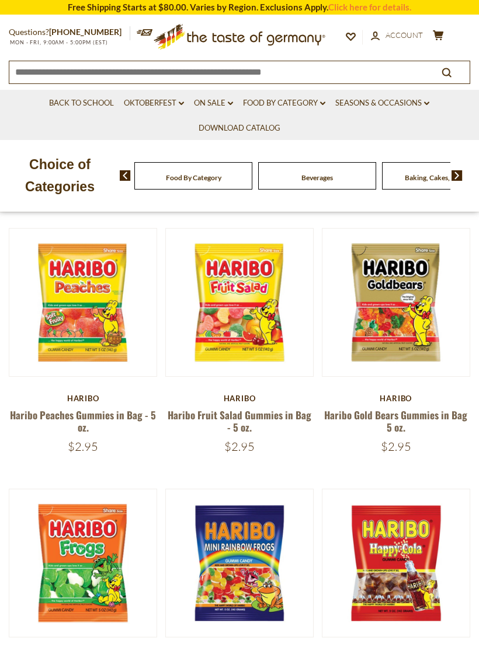
scroll to position [84, 0]
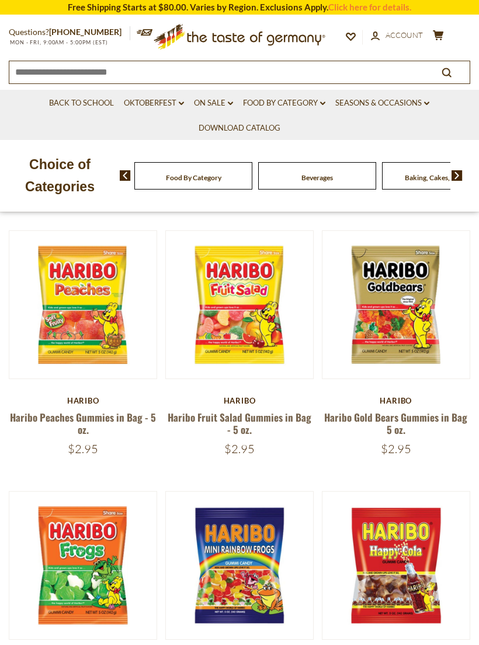
click at [414, 351] on link at bounding box center [396, 305] width 124 height 124
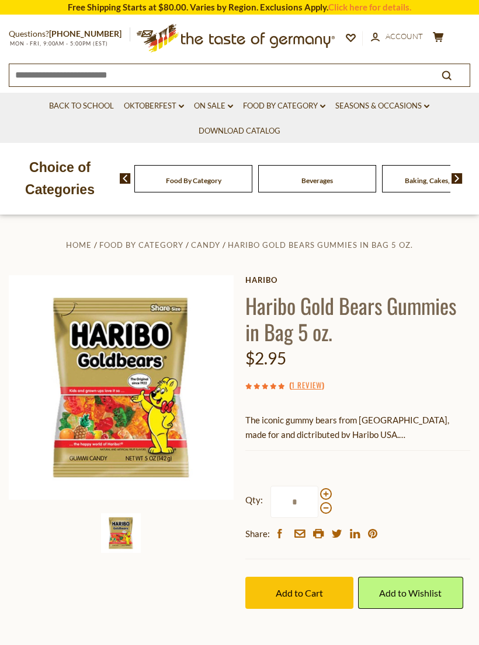
click at [310, 589] on span "Add to Cart" at bounding box center [298, 593] width 47 height 11
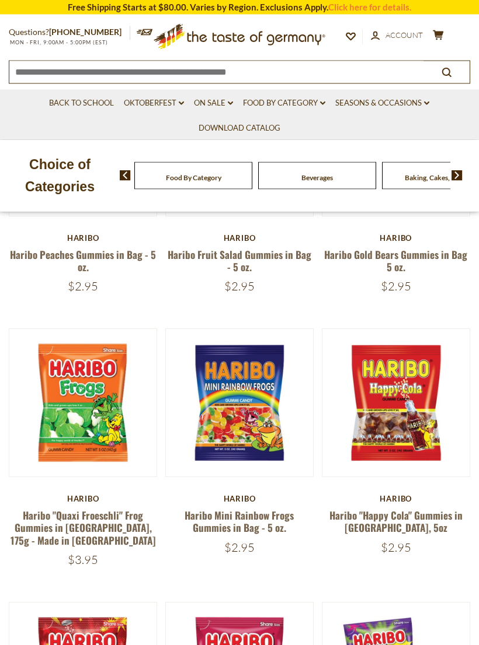
scroll to position [256, 0]
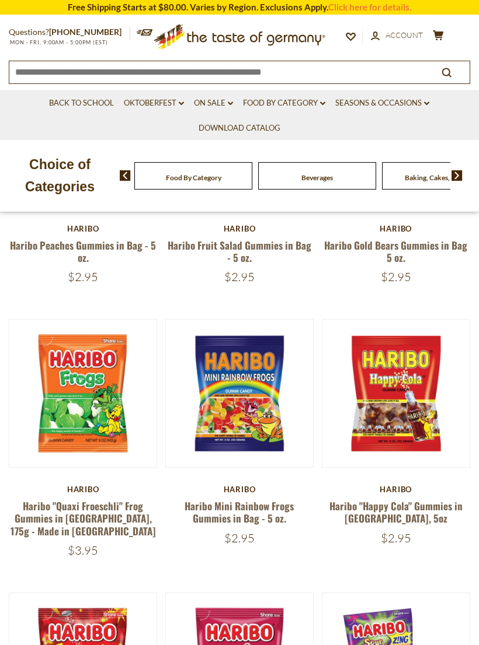
click at [90, 488] on div "Haribo" at bounding box center [83, 489] width 148 height 9
click at [97, 217] on button "Quick View" at bounding box center [83, 204] width 79 height 26
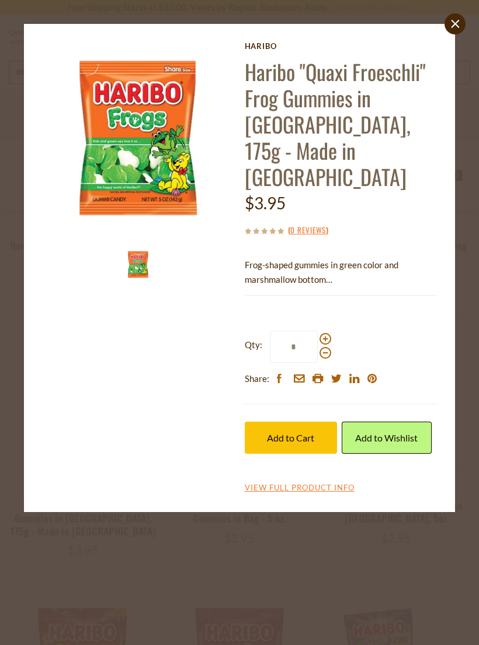
click at [453, 26] on icon at bounding box center [455, 24] width 8 height 8
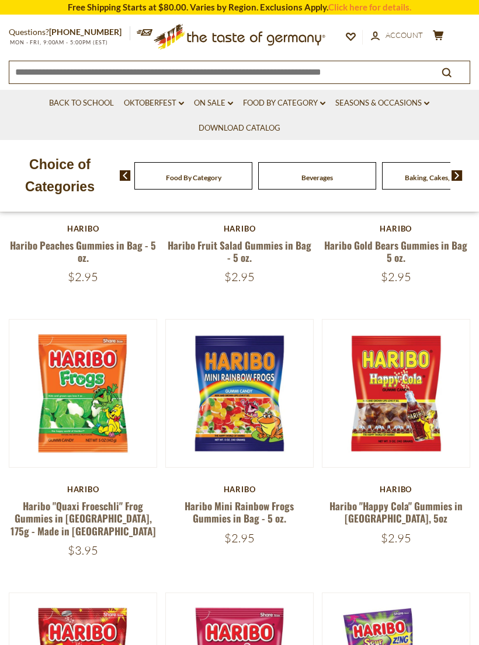
click at [250, 217] on button "Quick View" at bounding box center [239, 204] width 79 height 26
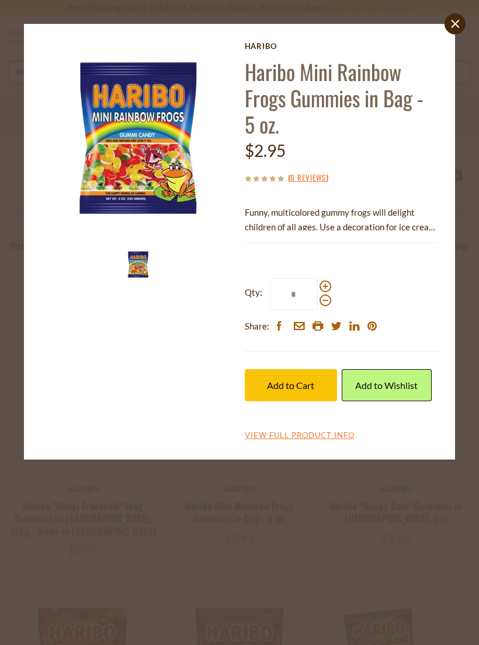
click at [295, 381] on span "Add to Cart" at bounding box center [290, 385] width 47 height 11
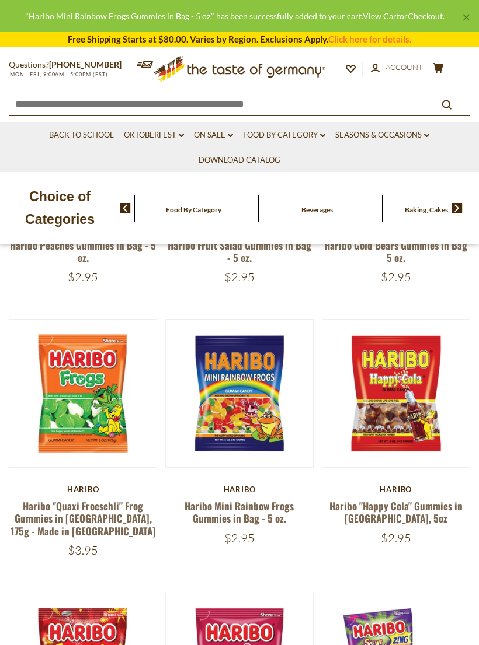
click at [408, 217] on button "Quick View" at bounding box center [395, 204] width 79 height 26
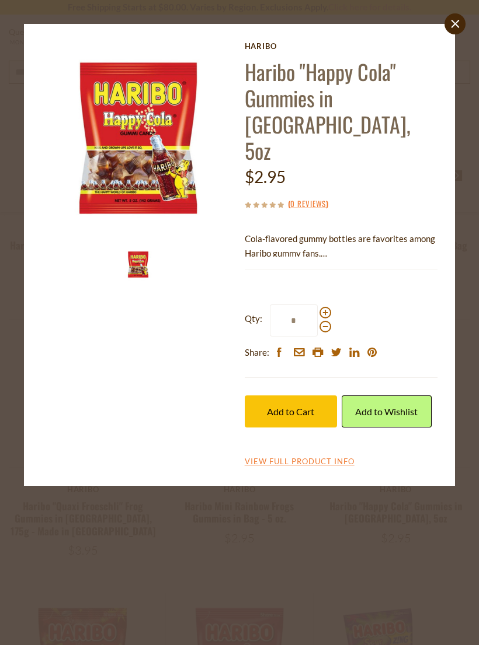
click at [451, 22] on icon "close" at bounding box center [455, 24] width 9 height 9
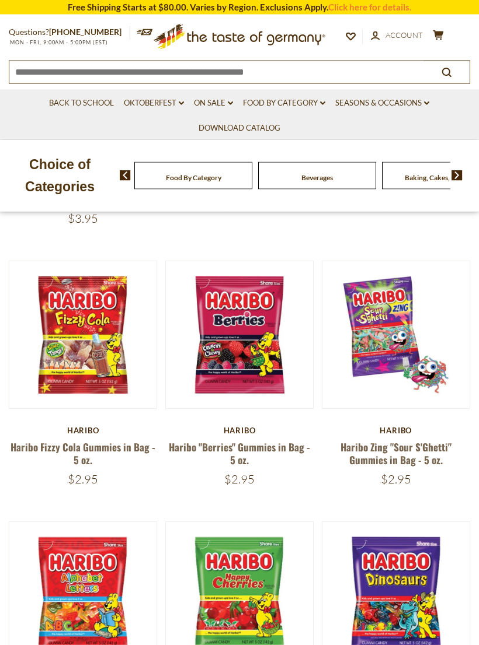
scroll to position [588, 0]
click at [252, 158] on button "Quick View" at bounding box center [239, 145] width 79 height 26
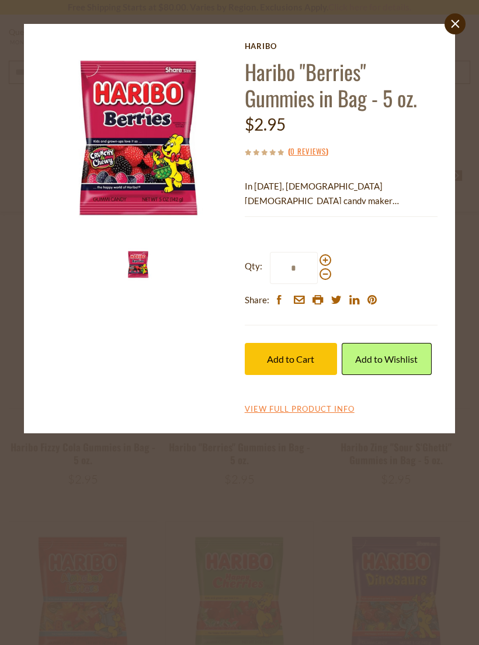
click at [302, 356] on span "Add to Cart" at bounding box center [290, 359] width 47 height 11
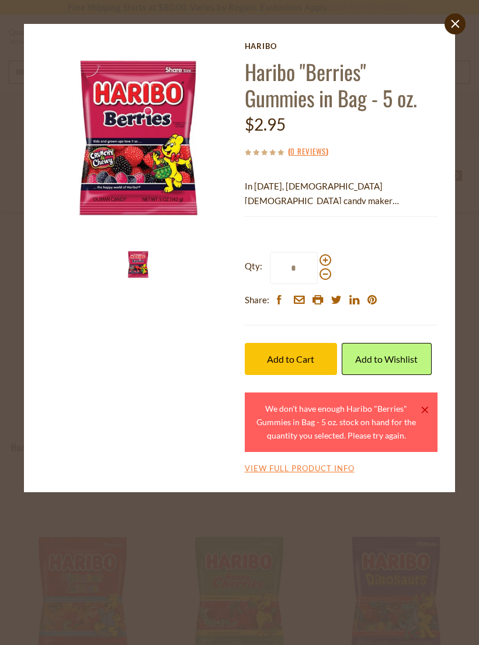
click at [449, 26] on link "close" at bounding box center [454, 23] width 21 height 21
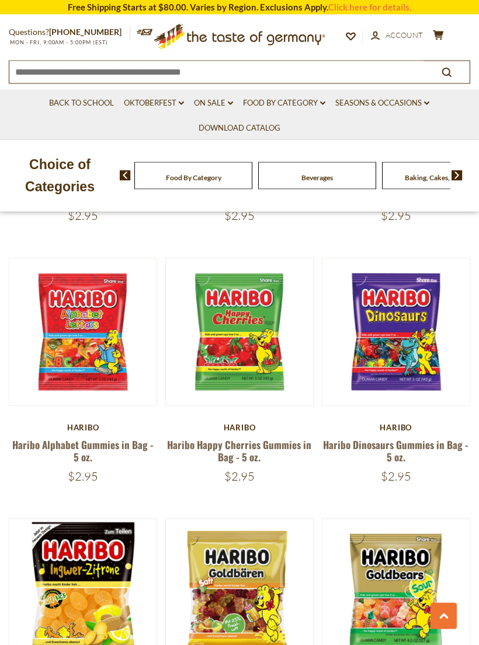
scroll to position [852, 0]
click at [246, 155] on button "Quick View" at bounding box center [239, 142] width 79 height 26
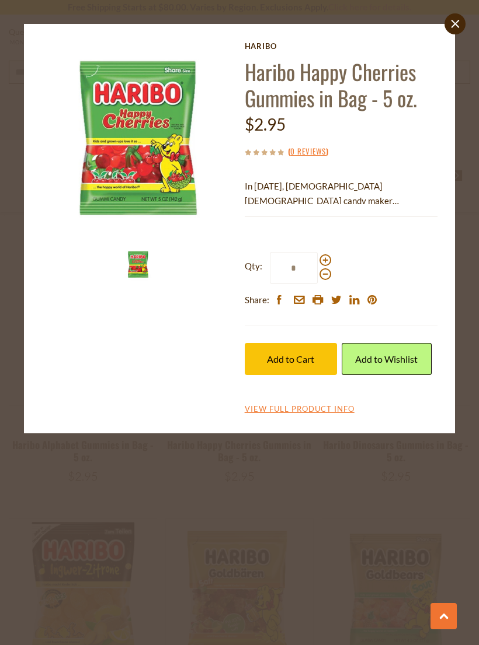
click at [302, 354] on span "Add to Cart" at bounding box center [290, 359] width 47 height 11
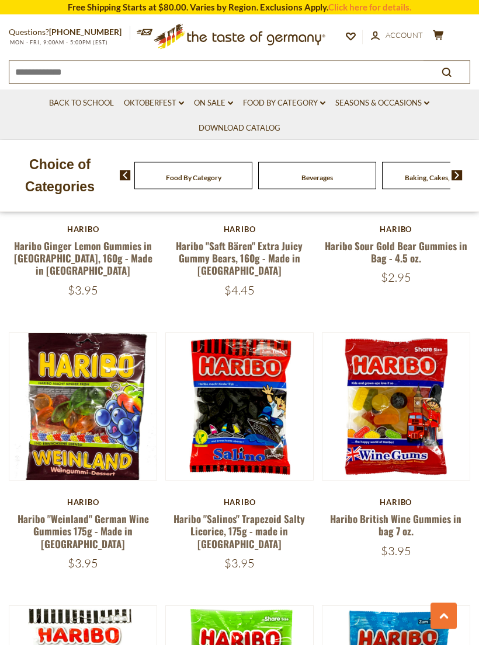
scroll to position [1312, 0]
click at [253, 230] on button "Quick View" at bounding box center [239, 217] width 79 height 26
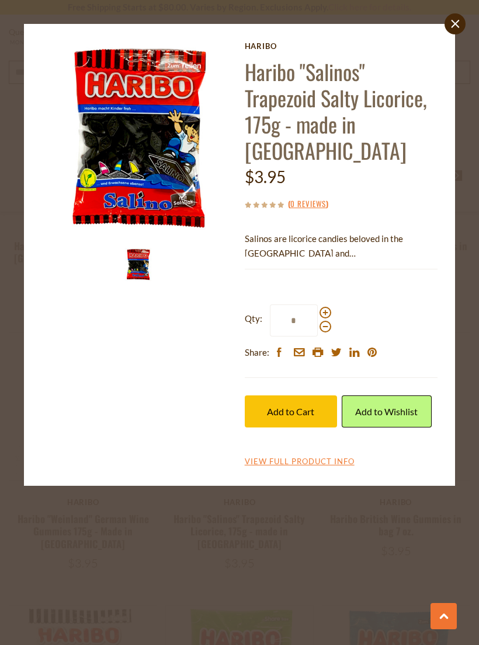
click at [302, 406] on span "Add to Cart" at bounding box center [290, 411] width 47 height 11
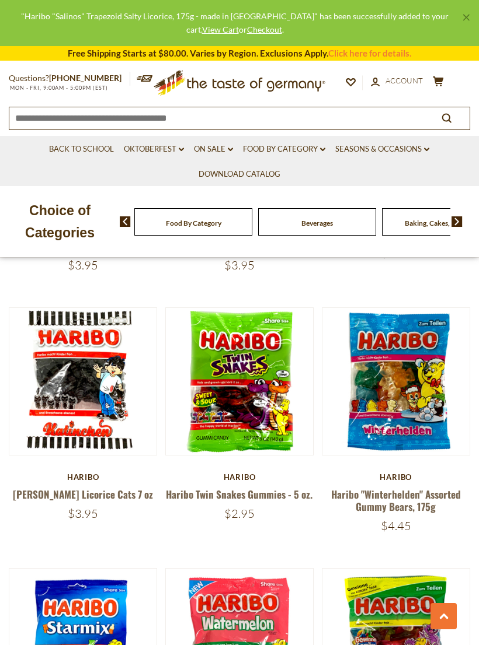
scroll to position [1611, 0]
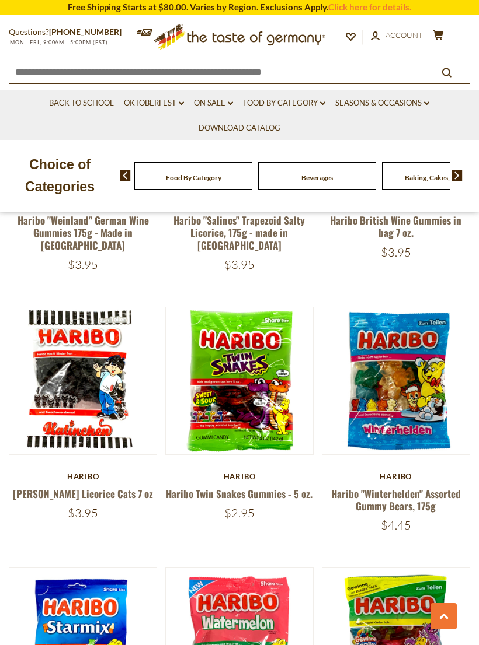
click at [256, 204] on button "Quick View" at bounding box center [239, 191] width 79 height 26
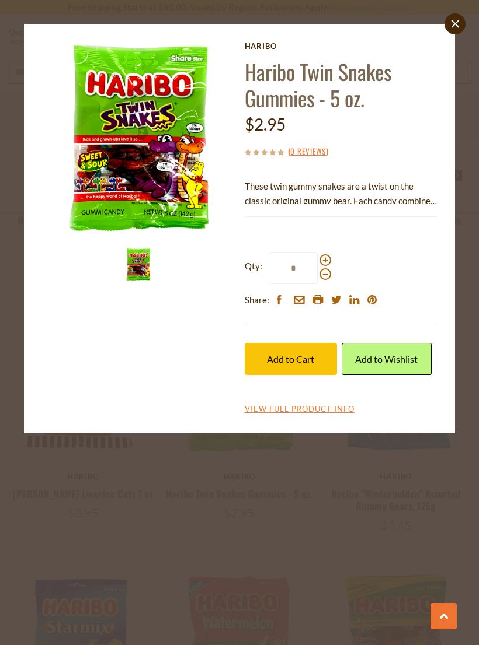
click at [451, 30] on link "close" at bounding box center [454, 23] width 21 height 21
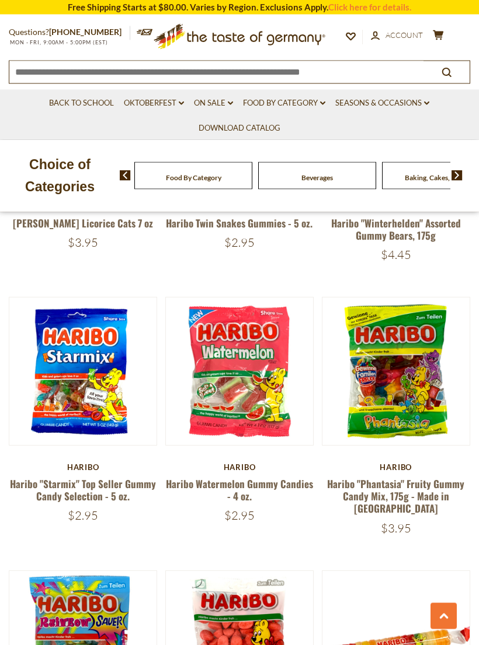
scroll to position [1882, 0]
click at [94, 194] on button "Quick View" at bounding box center [83, 181] width 79 height 26
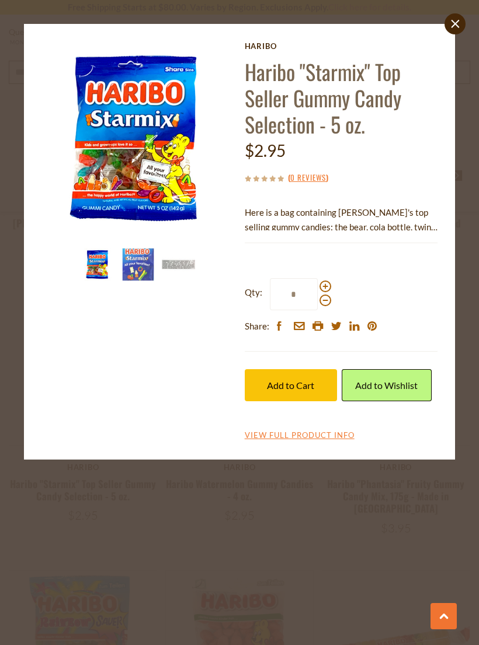
click at [298, 380] on span "Add to Cart" at bounding box center [290, 385] width 47 height 11
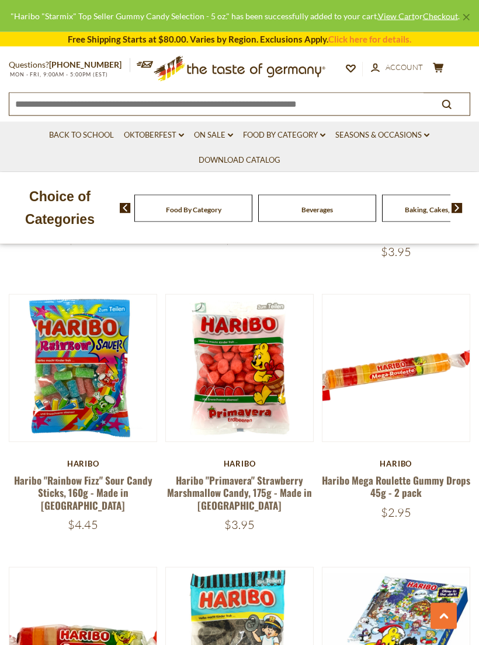
scroll to position [2158, 0]
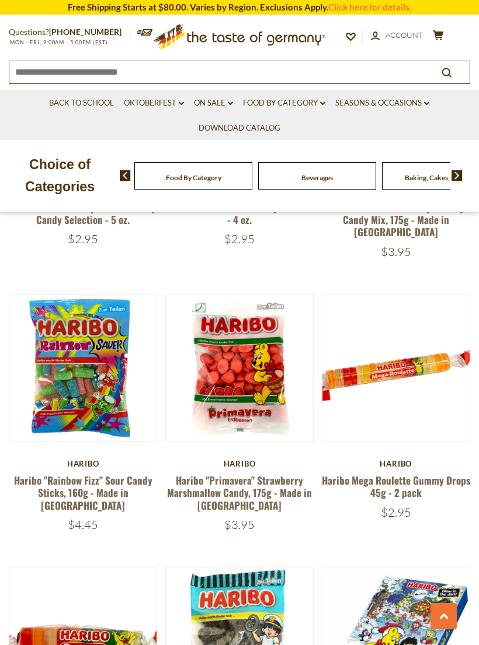
click at [99, 191] on button "Quick View" at bounding box center [83, 178] width 79 height 26
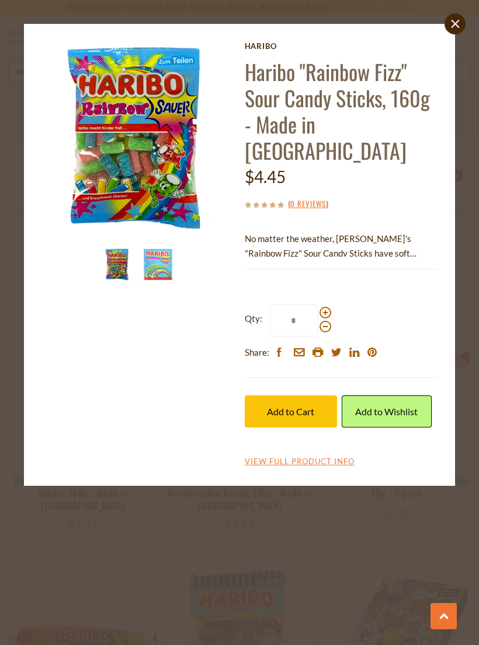
click at [453, 26] on icon "close" at bounding box center [455, 24] width 9 height 9
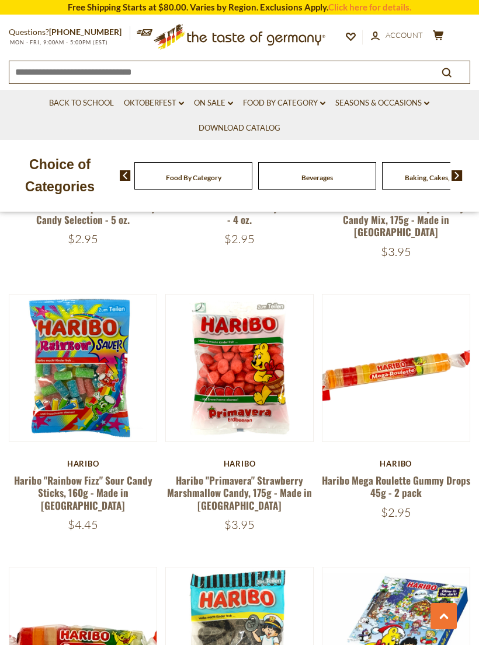
click at [414, 191] on button "Quick View" at bounding box center [395, 178] width 79 height 26
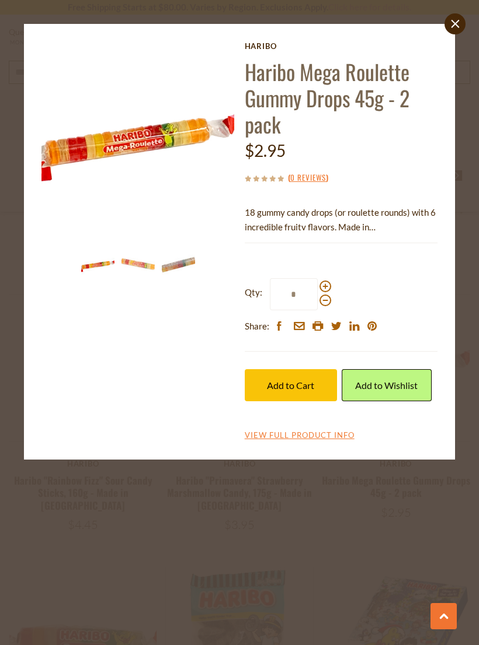
click at [302, 383] on span "Add to Cart" at bounding box center [290, 385] width 47 height 11
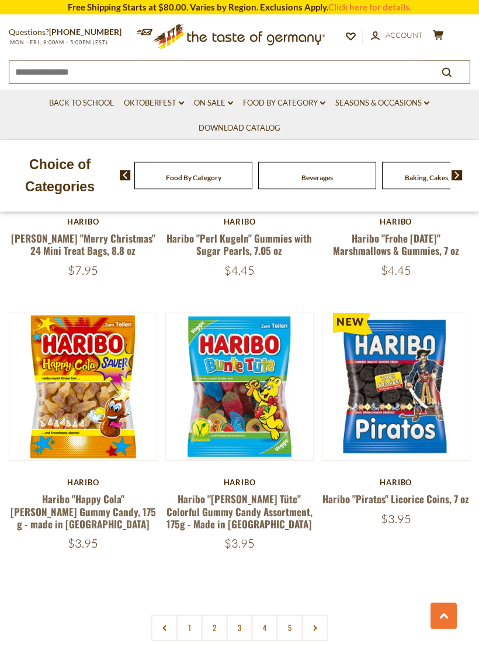
scroll to position [2986, 0]
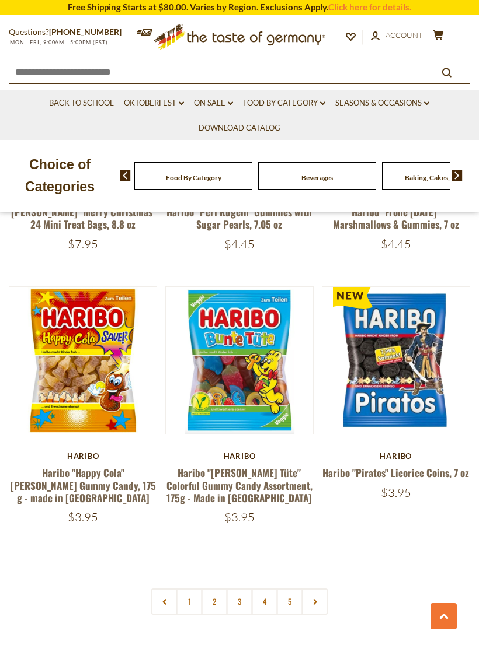
click at [217, 589] on link "2" at bounding box center [214, 602] width 26 height 26
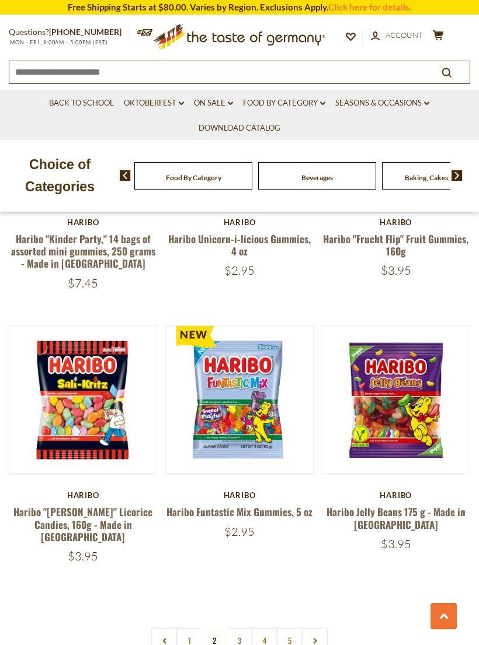
scroll to position [2947, 0]
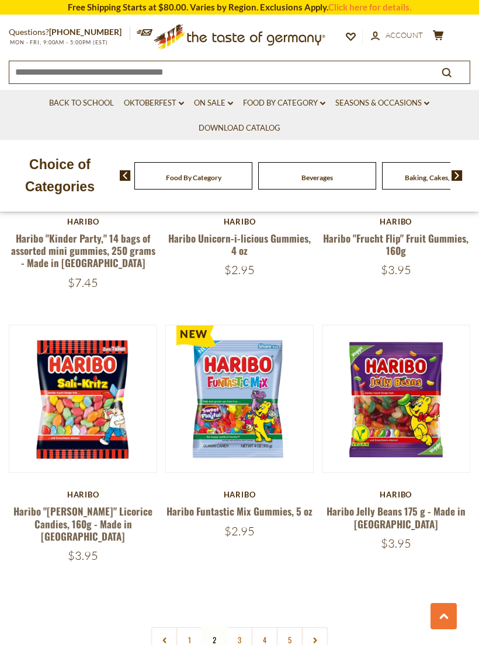
click at [240, 627] on link "3" at bounding box center [239, 640] width 26 height 26
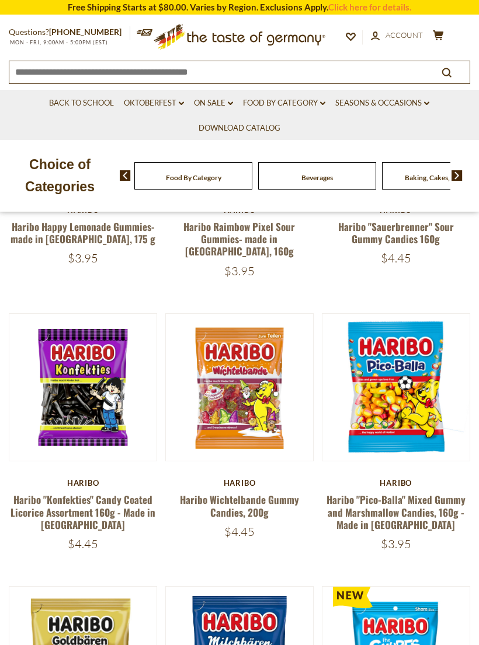
scroll to position [261, 0]
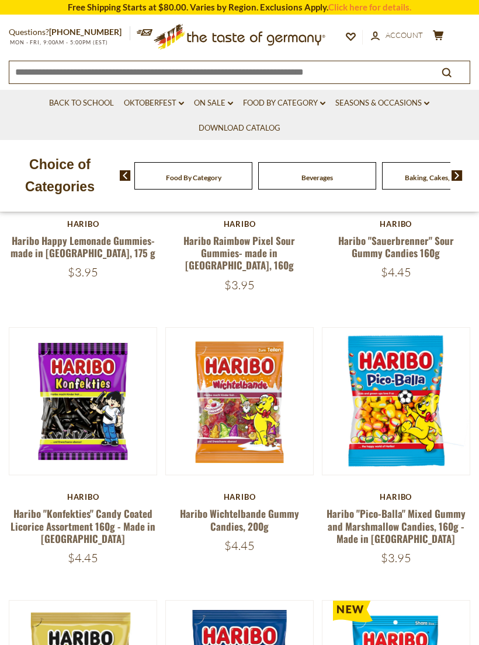
click at [99, 225] on button "Quick View" at bounding box center [83, 211] width 79 height 26
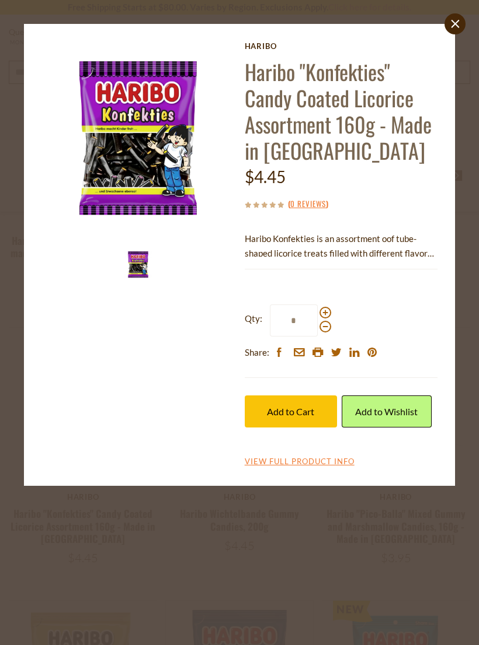
click at [451, 24] on icon "close" at bounding box center [455, 24] width 9 height 9
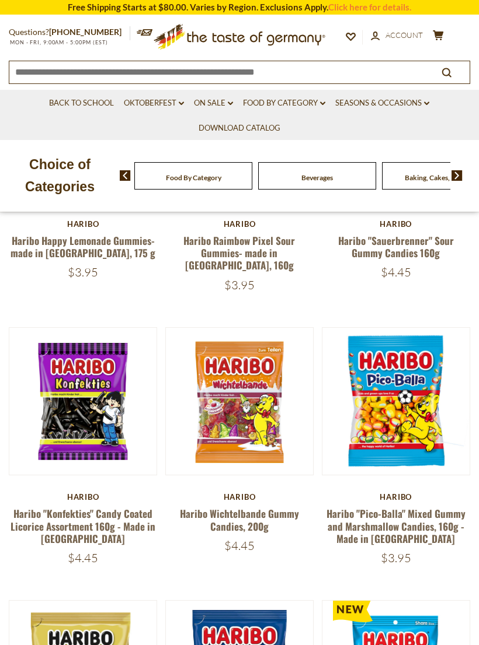
click at [424, 225] on button "Quick View" at bounding box center [395, 211] width 79 height 26
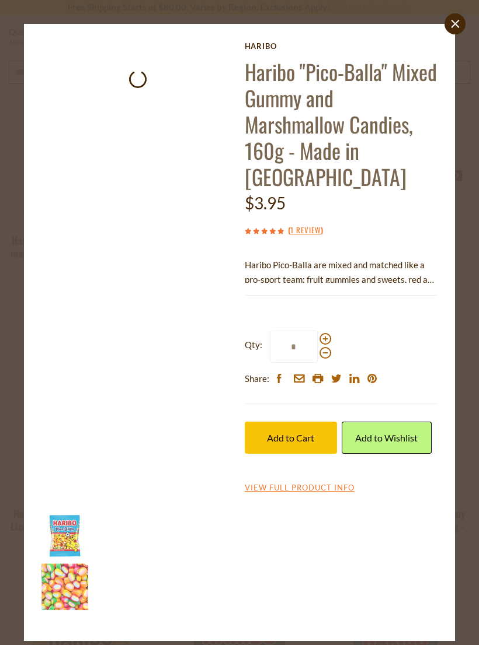
click at [301, 432] on span "Add to Cart" at bounding box center [290, 437] width 47 height 11
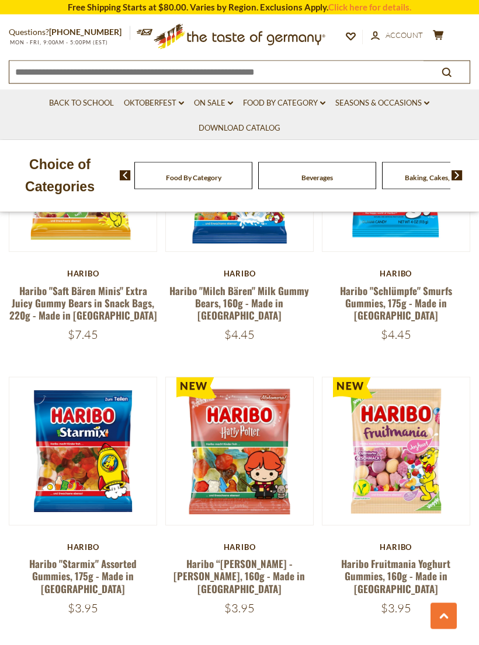
scroll to position [758, 0]
click at [444, 36] on button "cart $32.5" at bounding box center [438, 37] width 15 height 15
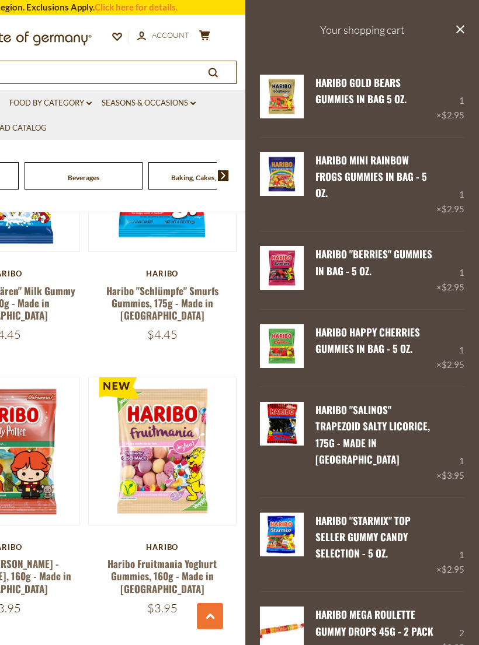
scroll to position [0, 0]
click at [456, 36] on button "close" at bounding box center [459, 30] width 9 height 15
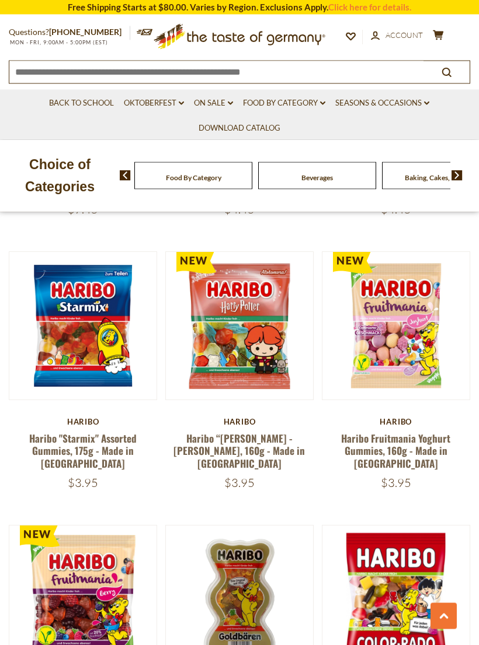
scroll to position [879, 0]
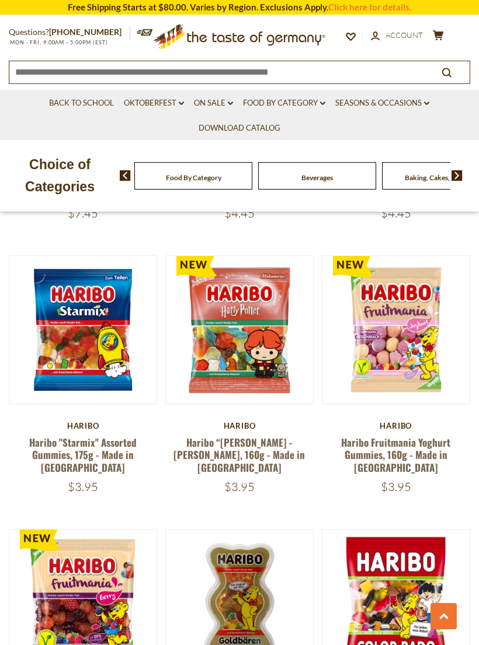
click at [410, 153] on button "Quick View" at bounding box center [395, 140] width 79 height 26
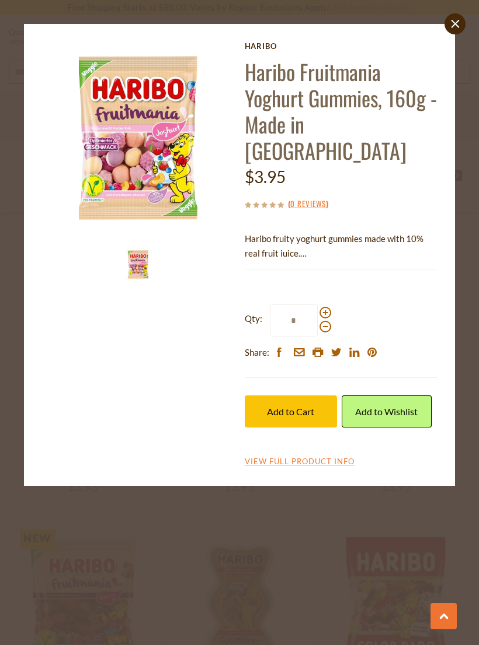
click at [298, 406] on span "Add to Cart" at bounding box center [290, 411] width 47 height 11
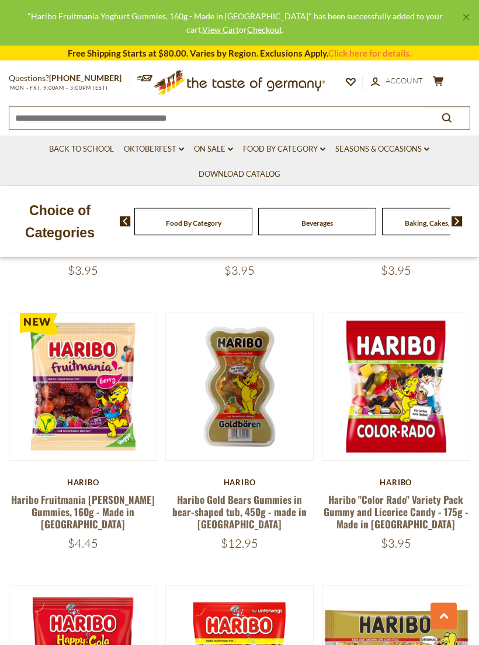
scroll to position [1095, 0]
click at [413, 210] on button "Quick View" at bounding box center [395, 197] width 79 height 26
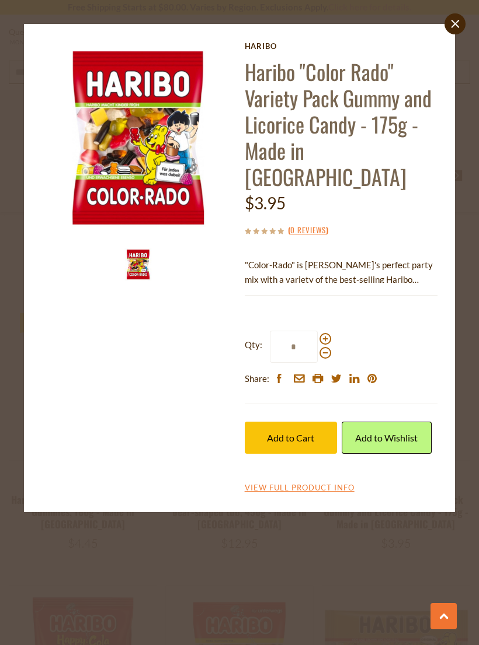
click at [300, 432] on span "Add to Cart" at bounding box center [290, 437] width 47 height 11
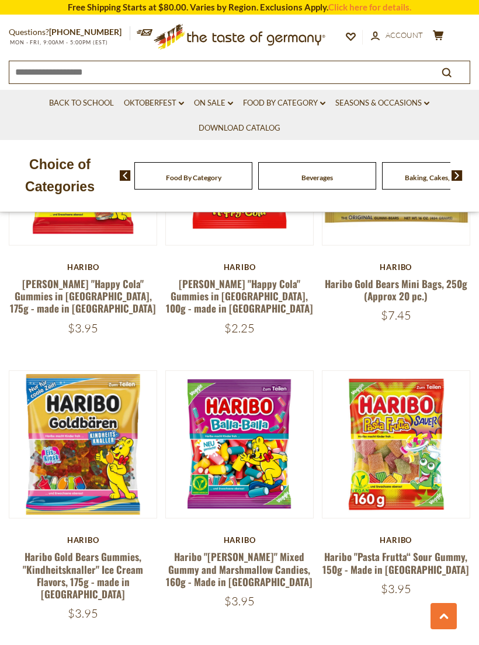
scroll to position [1584, 0]
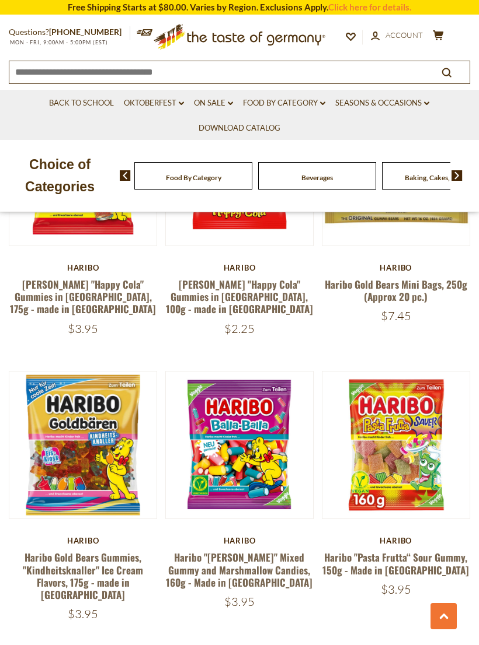
click at [267, 268] on button "Quick View" at bounding box center [239, 255] width 79 height 26
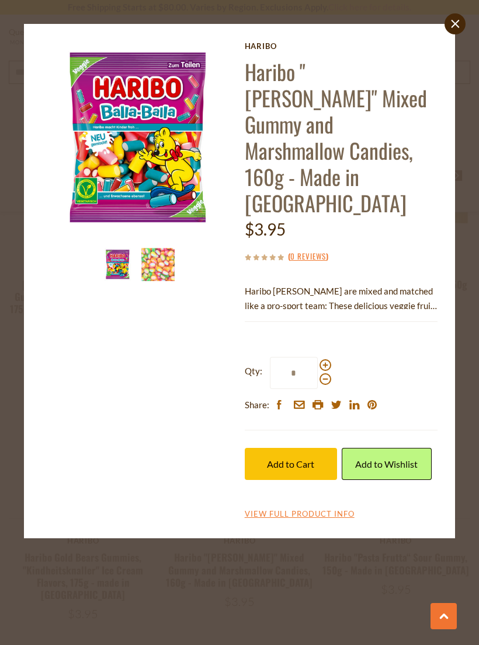
click at [296, 459] on span "Add to Cart" at bounding box center [290, 464] width 47 height 11
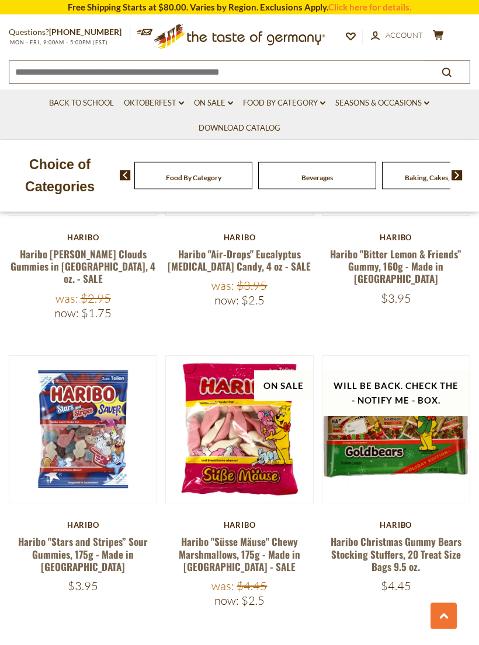
scroll to position [3025, 0]
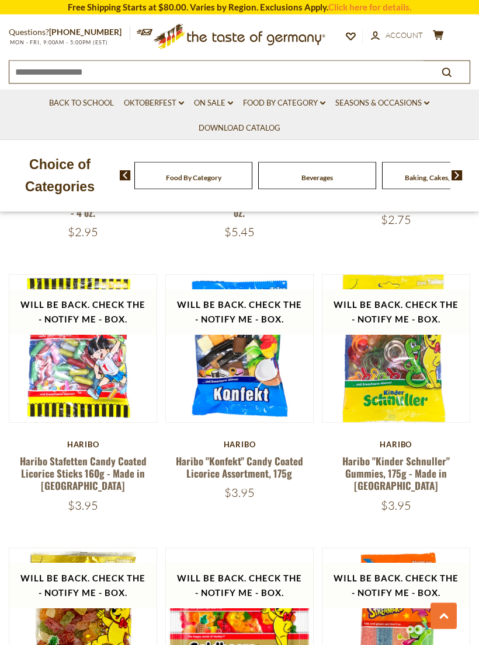
scroll to position [1097, 0]
click at [440, 40] on button "cart $44.35" at bounding box center [438, 37] width 15 height 15
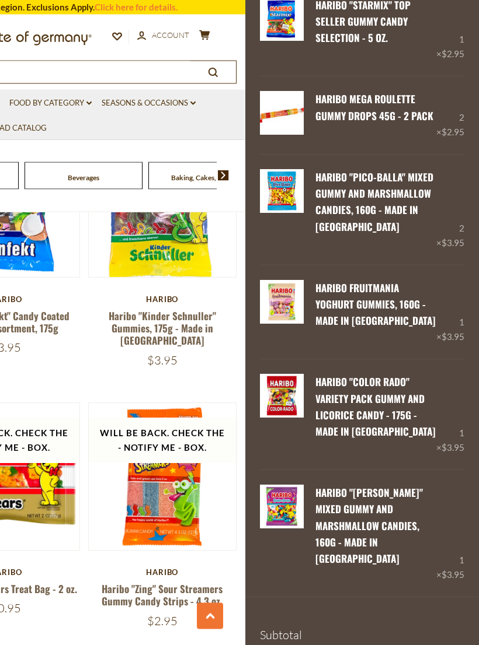
scroll to position [1247, 0]
